Goal: Find specific page/section

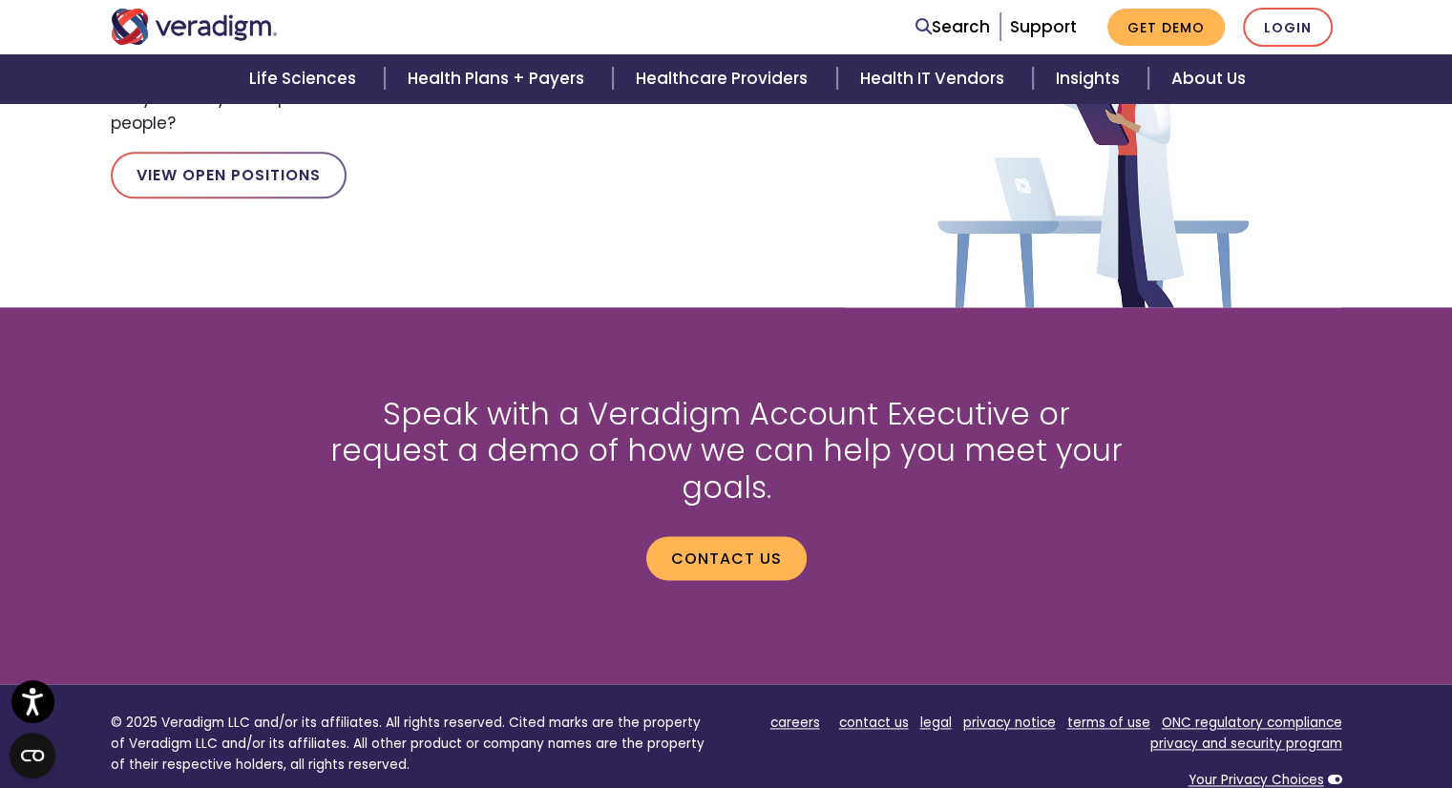
scroll to position [2239, 0]
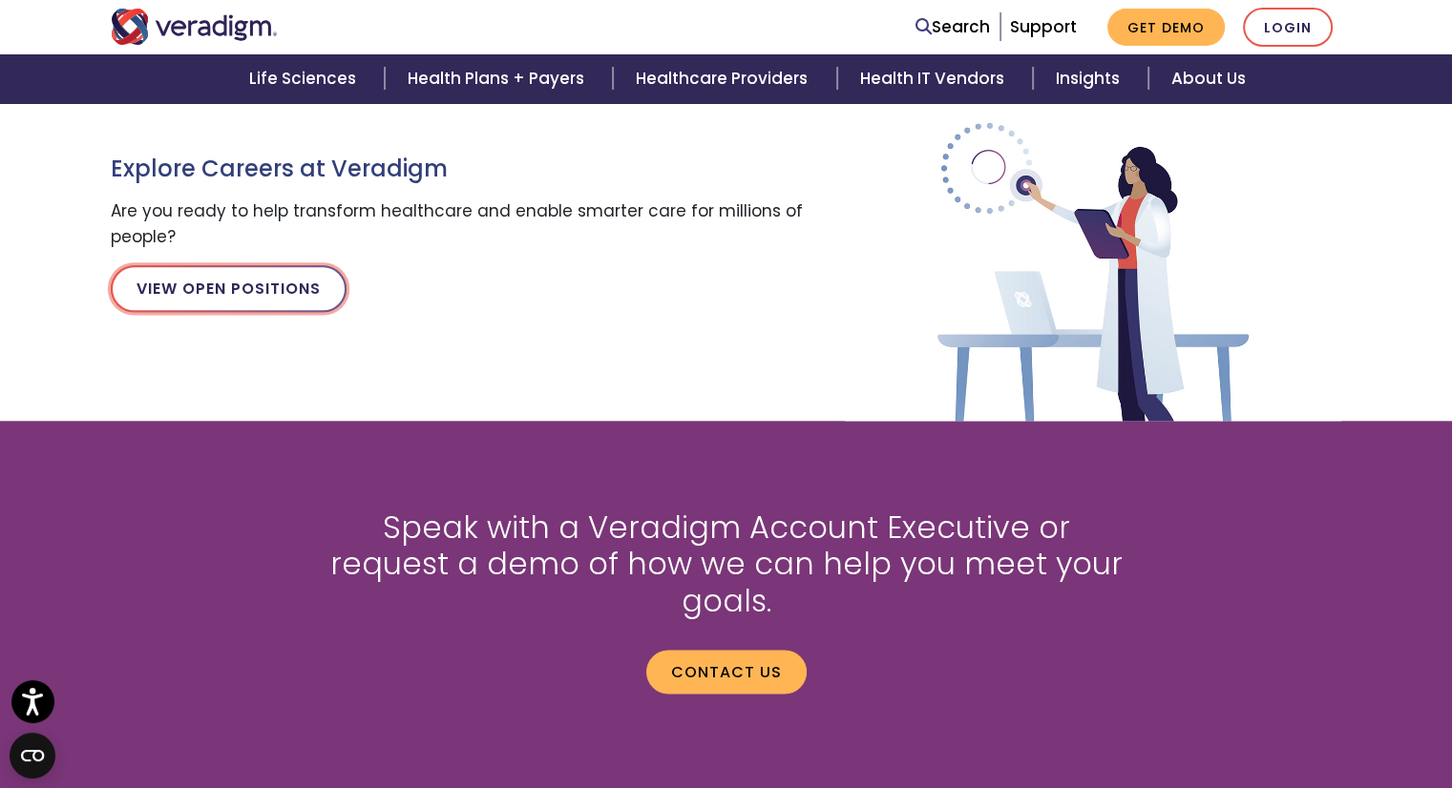
click at [237, 283] on link "View Open Positions" at bounding box center [229, 288] width 236 height 46
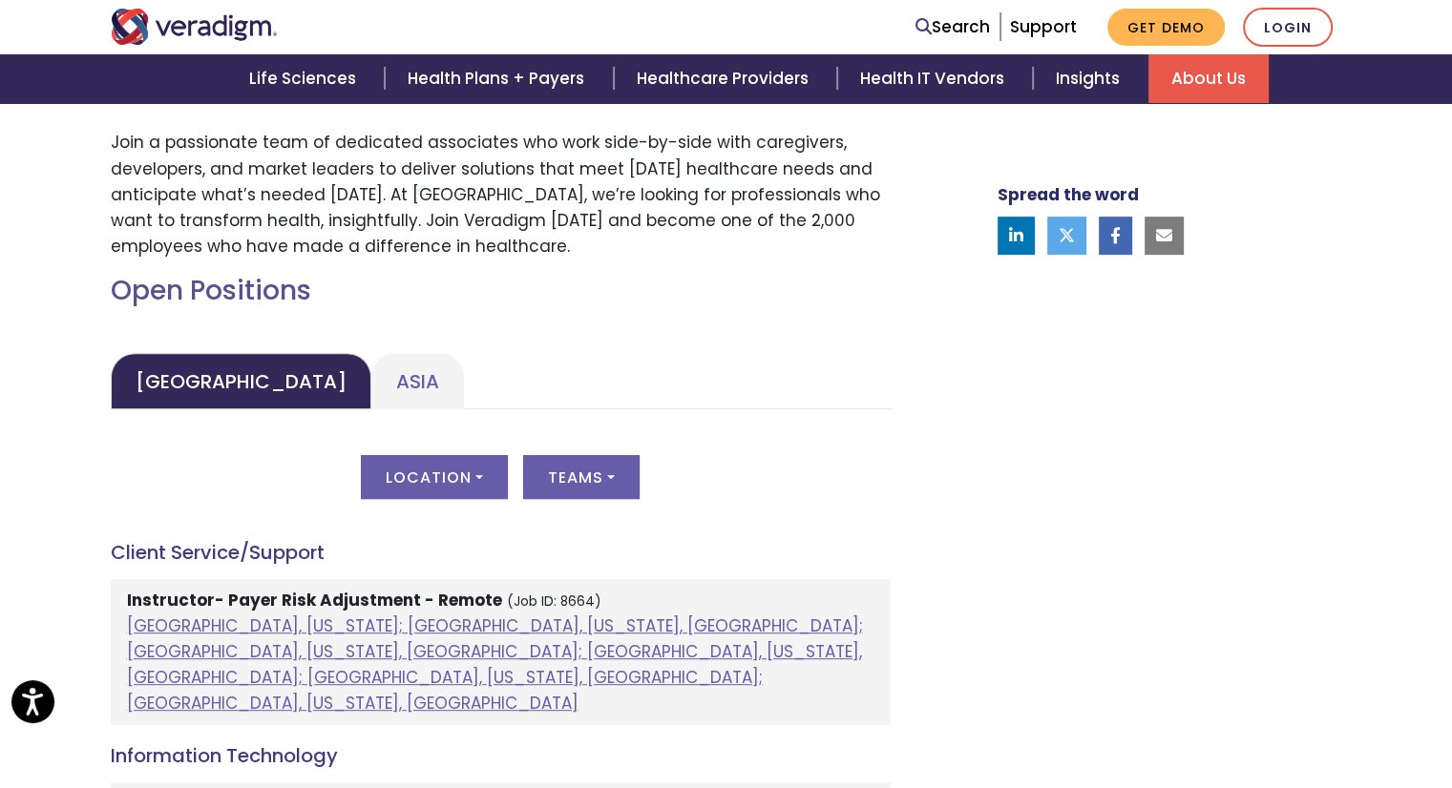
scroll to position [764, 0]
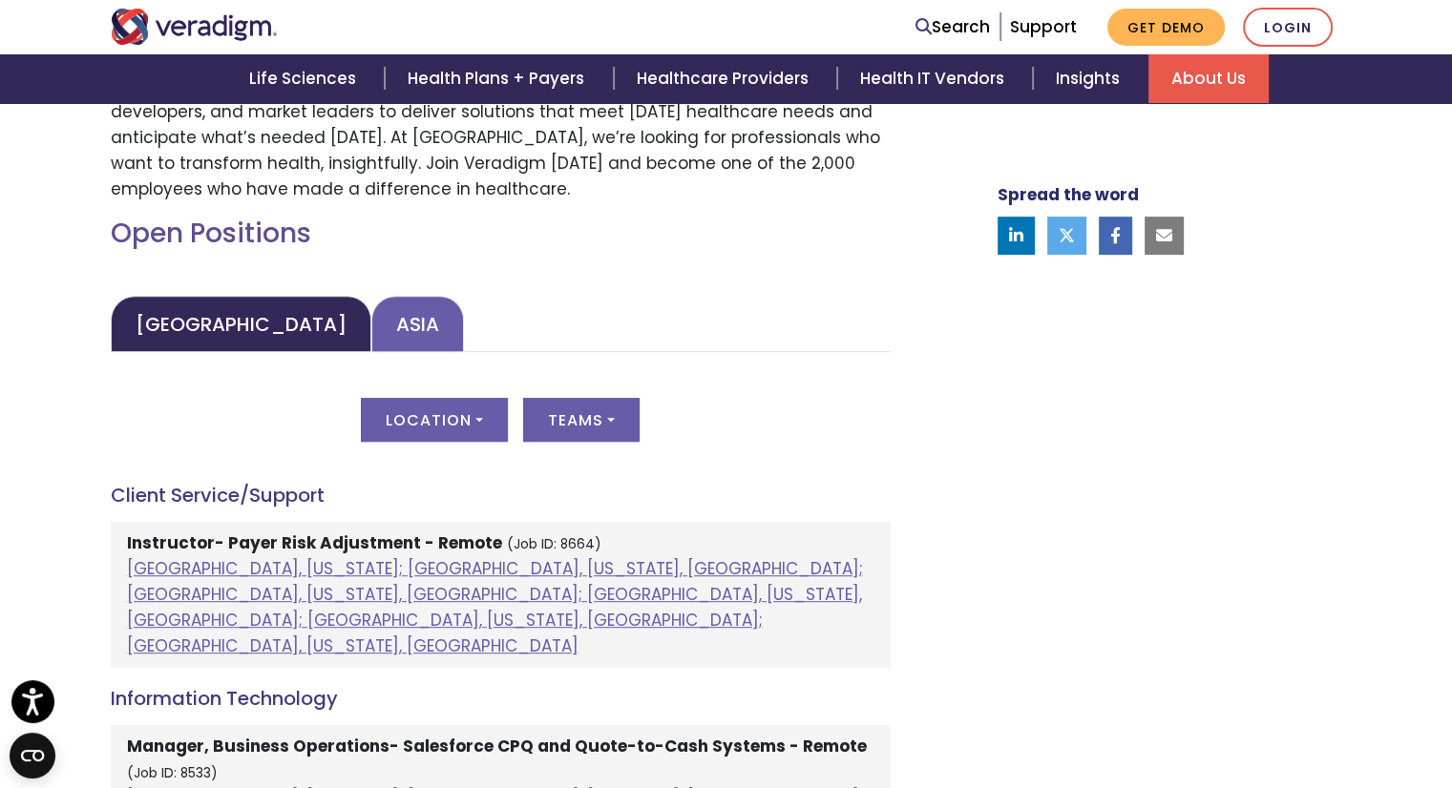
click at [371, 323] on link "Asia" at bounding box center [417, 324] width 93 height 56
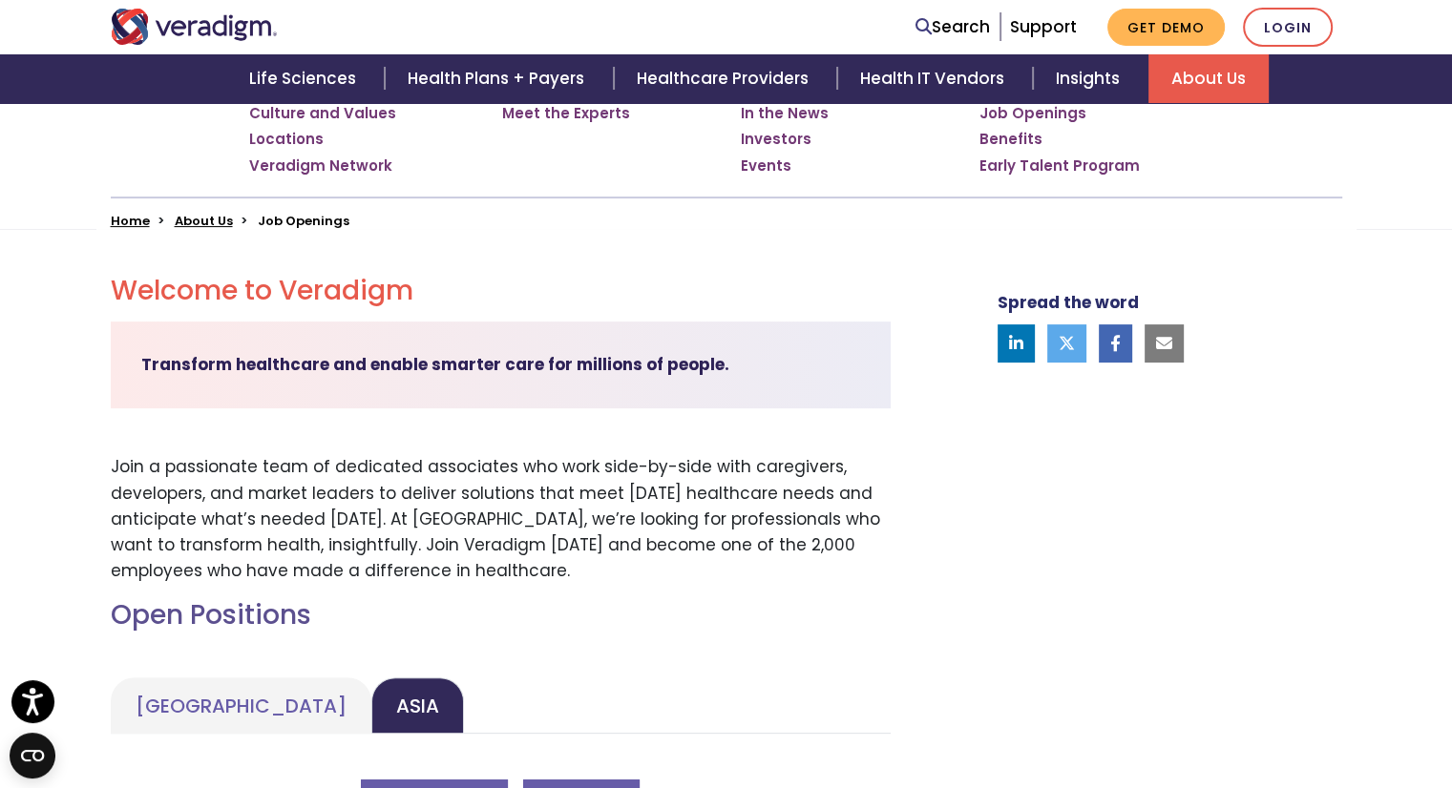
scroll to position [0, 0]
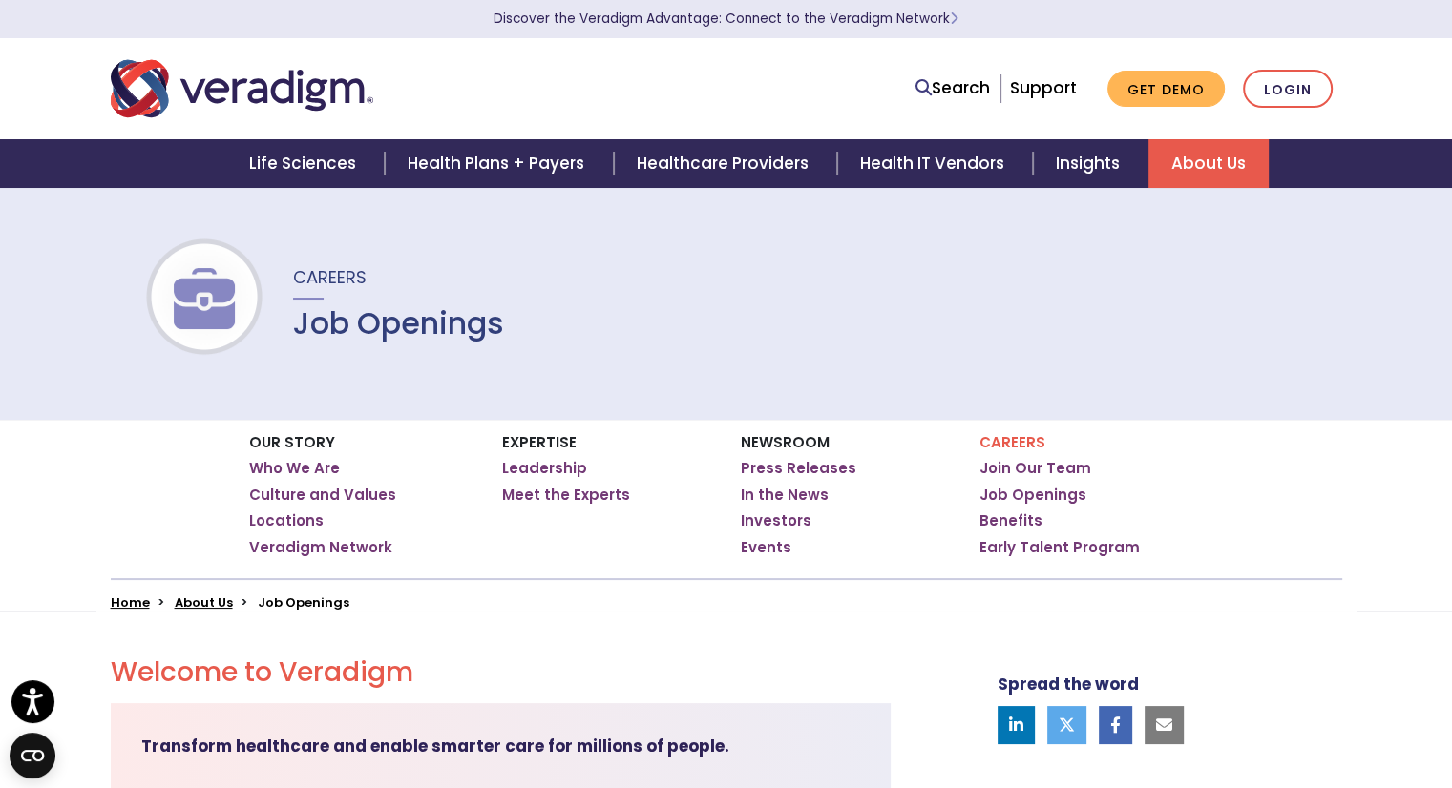
click at [1254, 264] on div "Careers Job Openings" at bounding box center [726, 303] width 1452 height 233
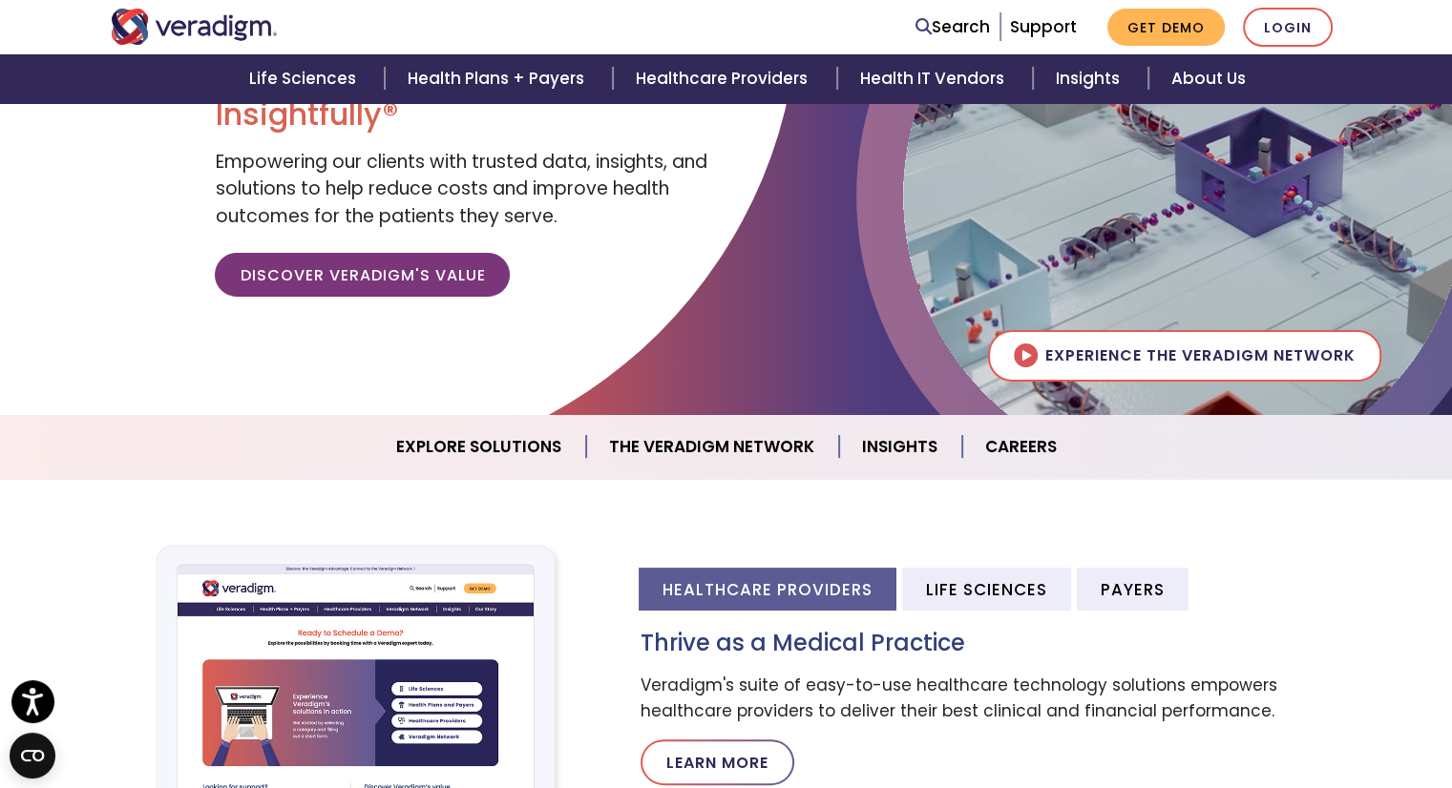
scroll to position [286, 0]
